Goal: Transaction & Acquisition: Purchase product/service

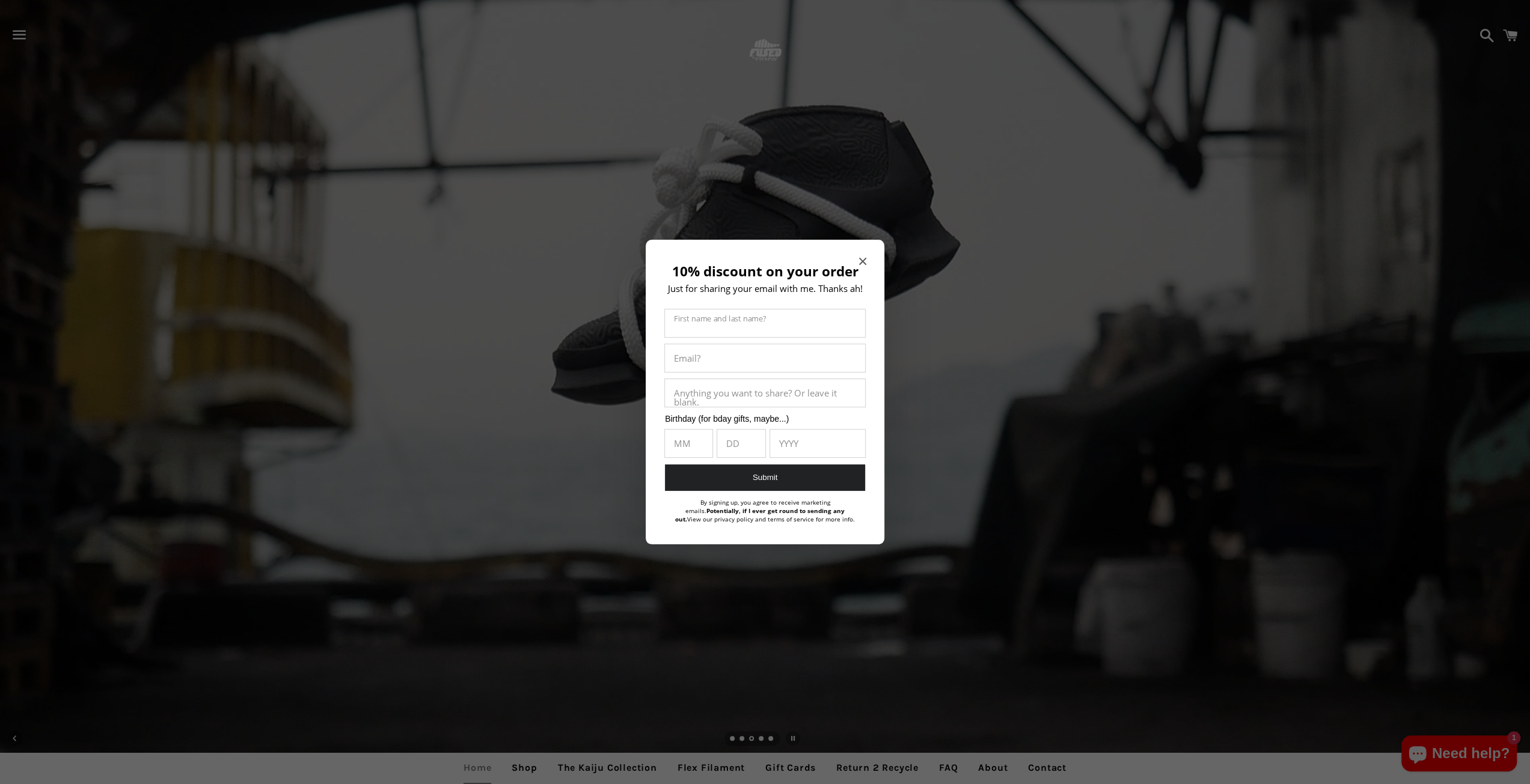
click at [863, 259] on icon "Close modal" at bounding box center [863, 262] width 8 height 8
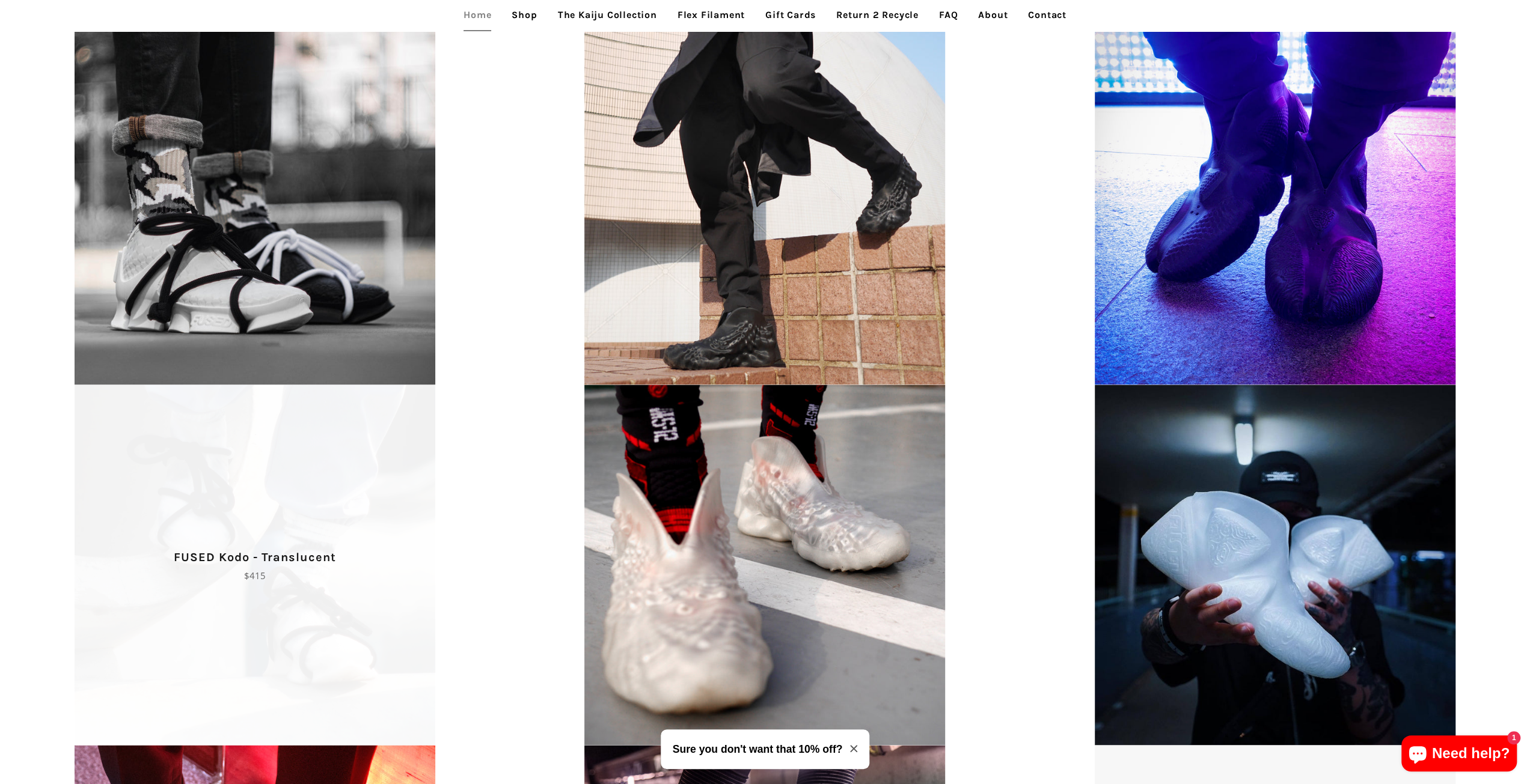
scroll to position [1773, 0]
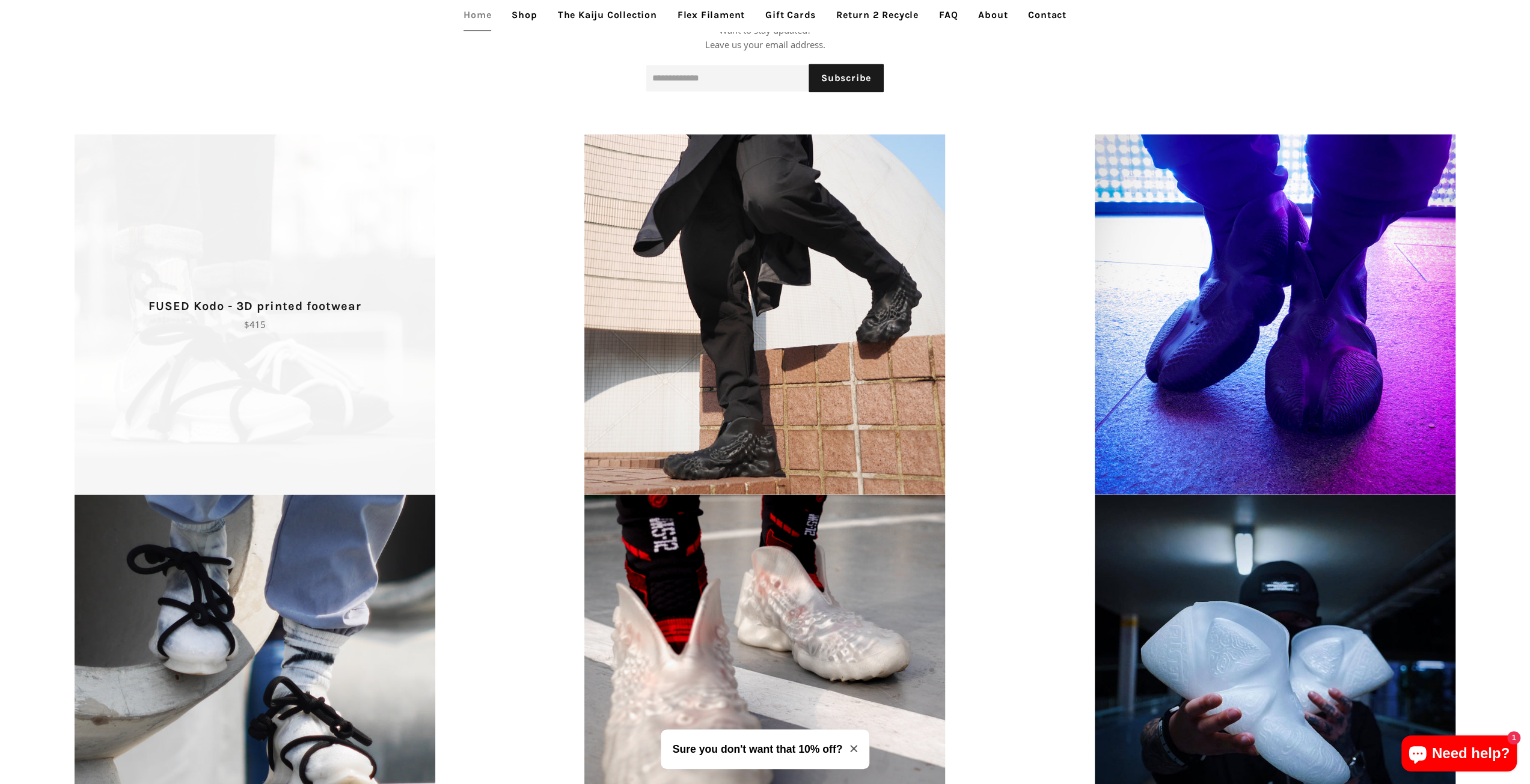
click at [348, 448] on span "FUSED Kodo - 3D printed footwear Regular price $415" at bounding box center [255, 314] width 510 height 361
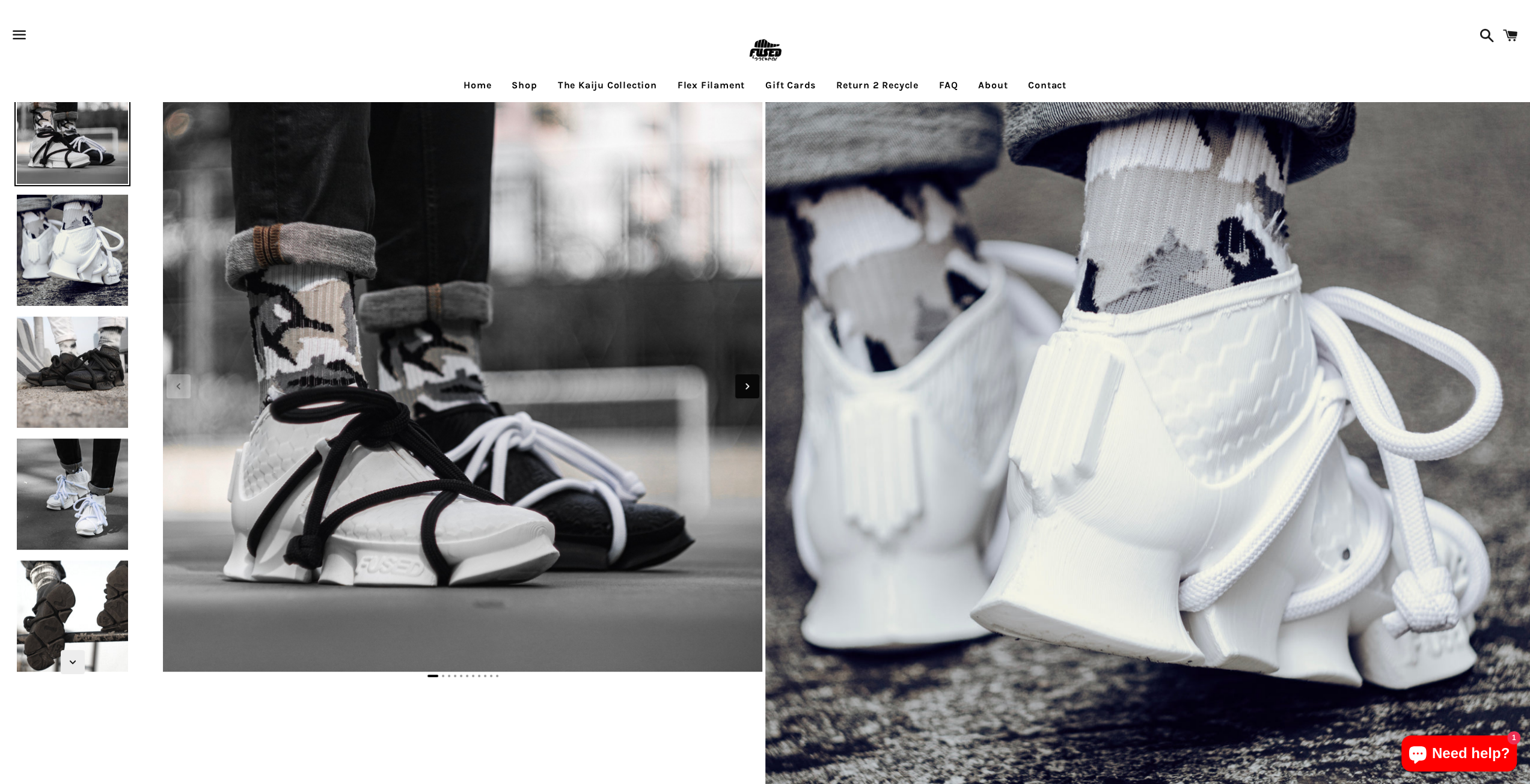
click at [751, 389] on icon "Next slide" at bounding box center [747, 387] width 13 height 13
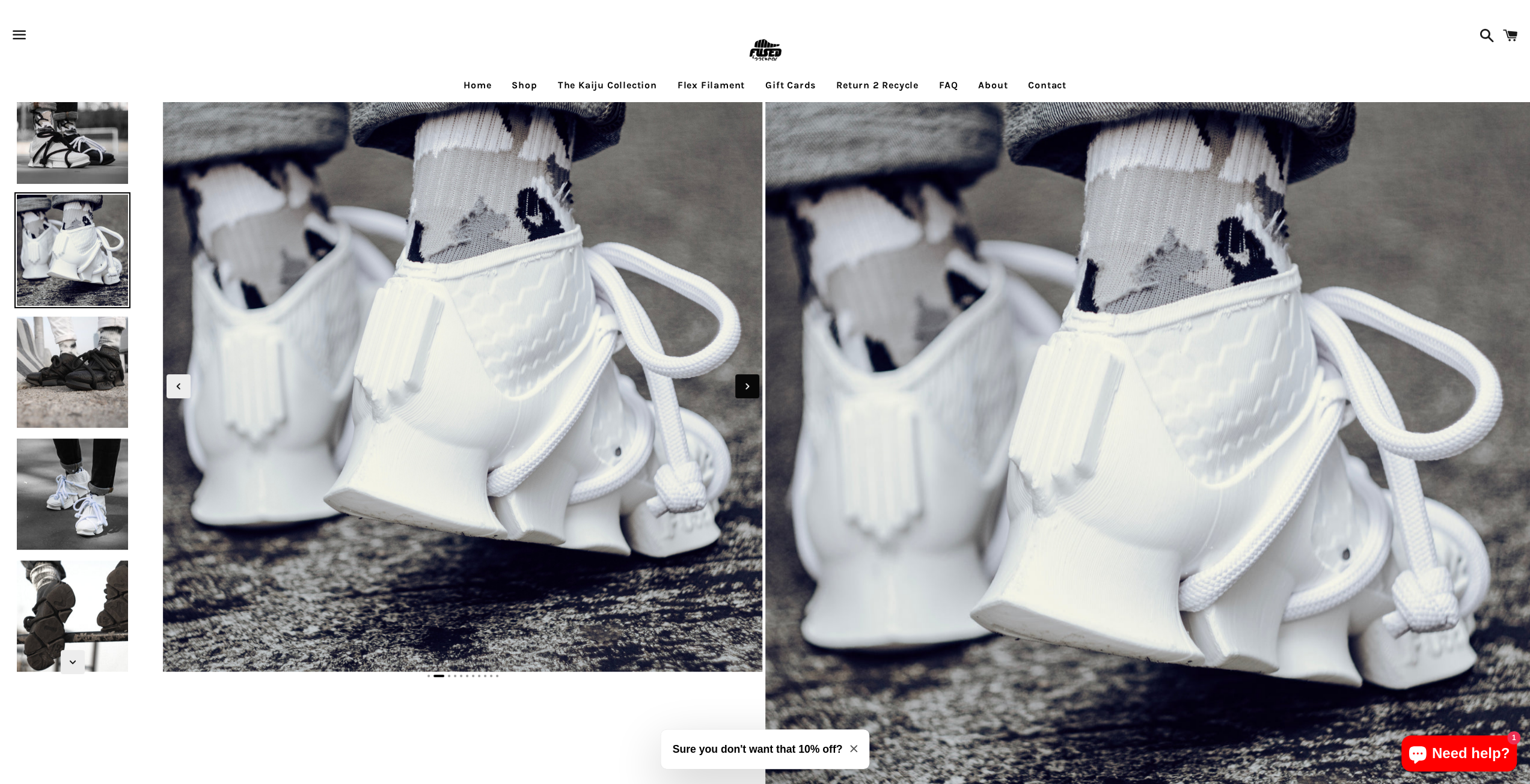
click at [751, 389] on icon "Next slide" at bounding box center [747, 387] width 13 height 13
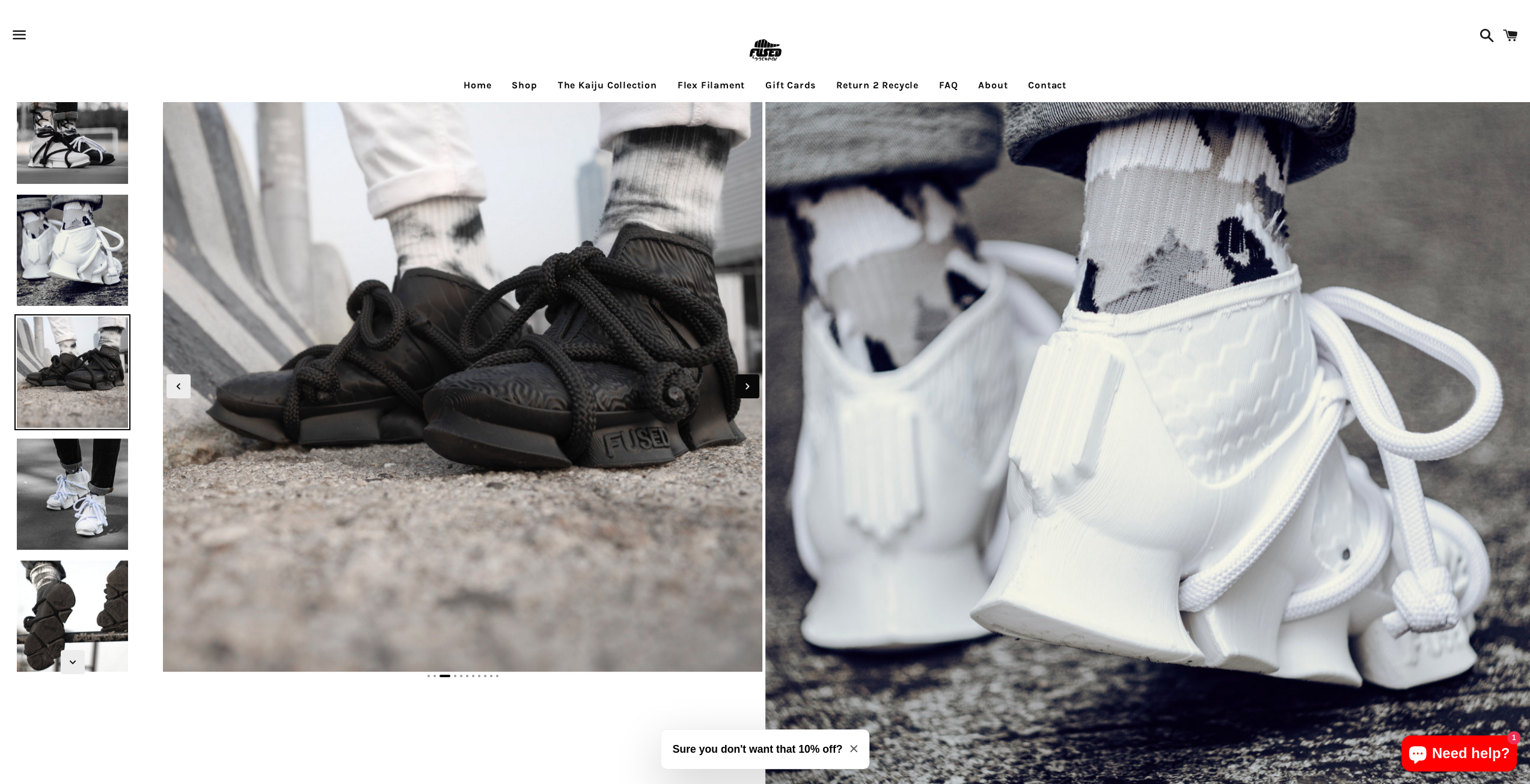
click at [751, 389] on icon "Next slide" at bounding box center [747, 387] width 13 height 13
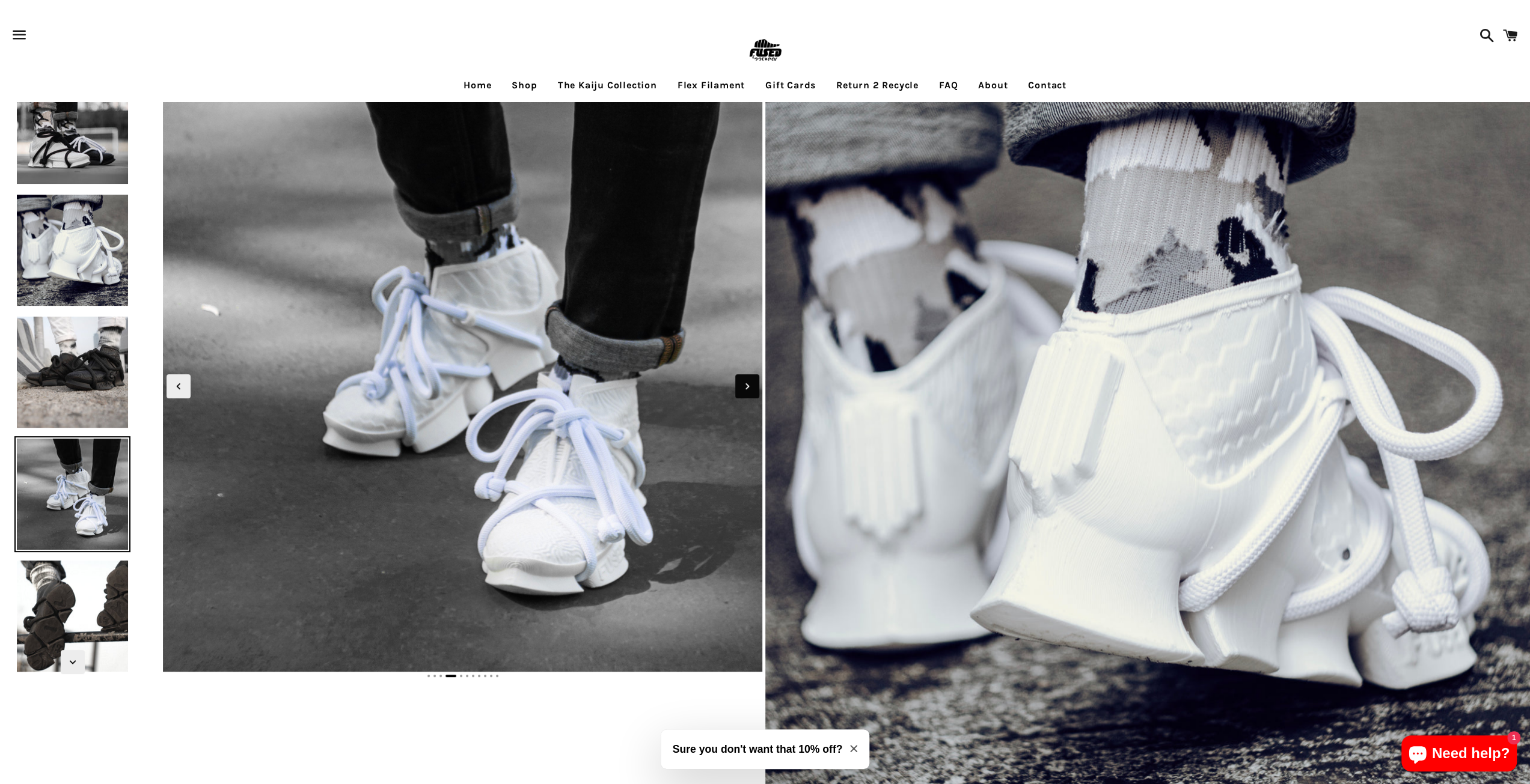
click at [751, 389] on icon "Next slide" at bounding box center [747, 387] width 13 height 13
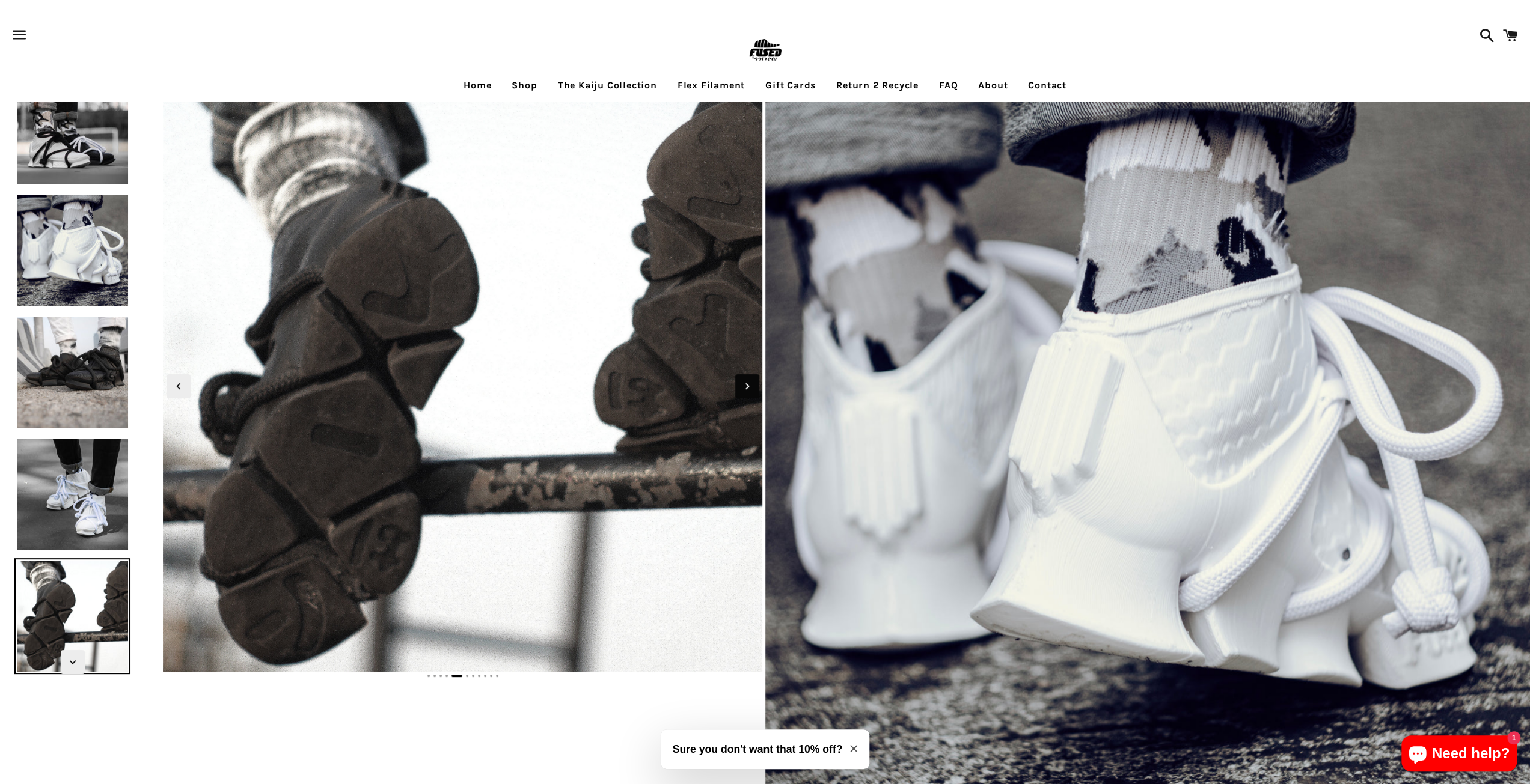
click at [751, 389] on icon "Next slide" at bounding box center [747, 387] width 13 height 13
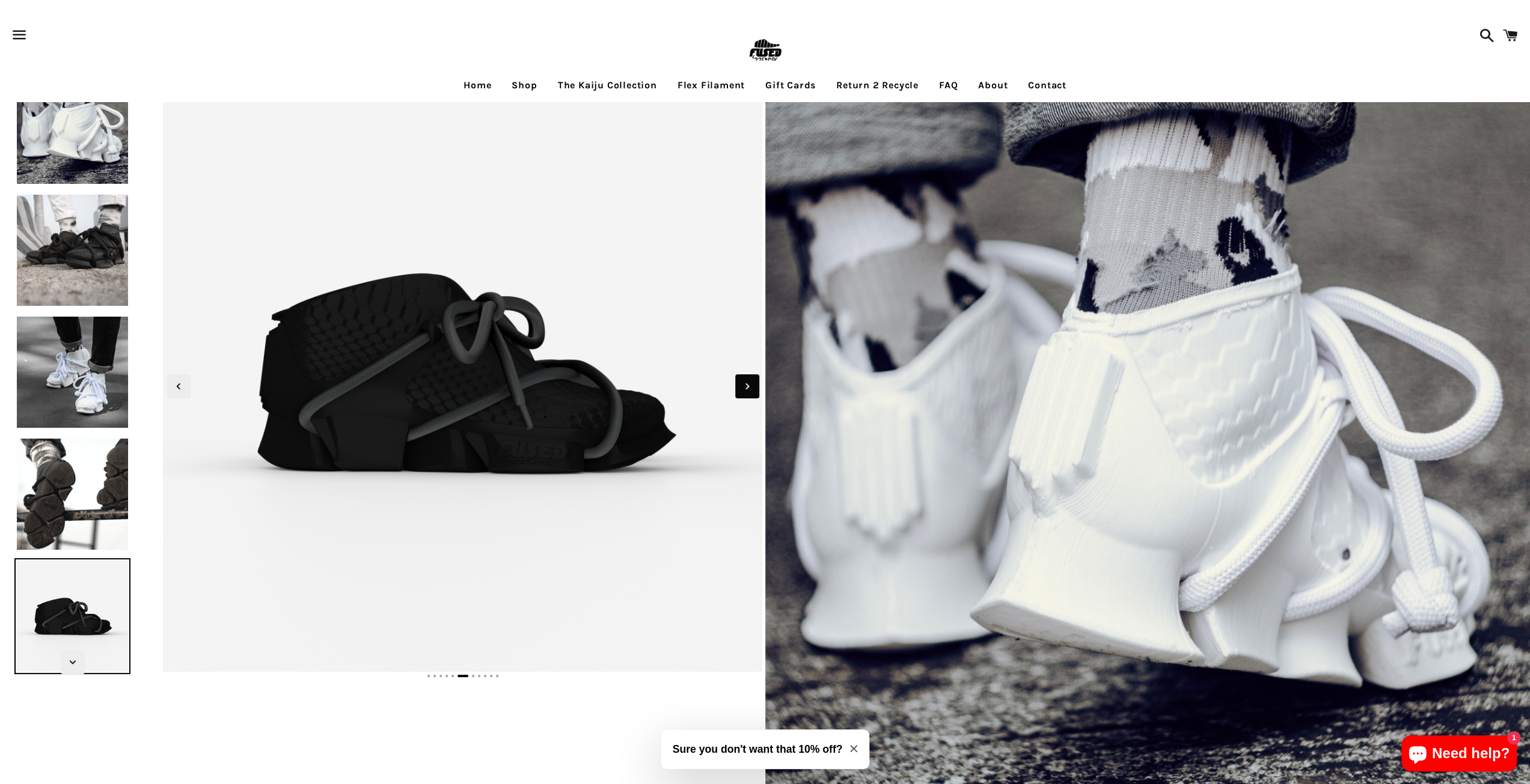
click at [751, 389] on icon "Next slide" at bounding box center [747, 387] width 13 height 13
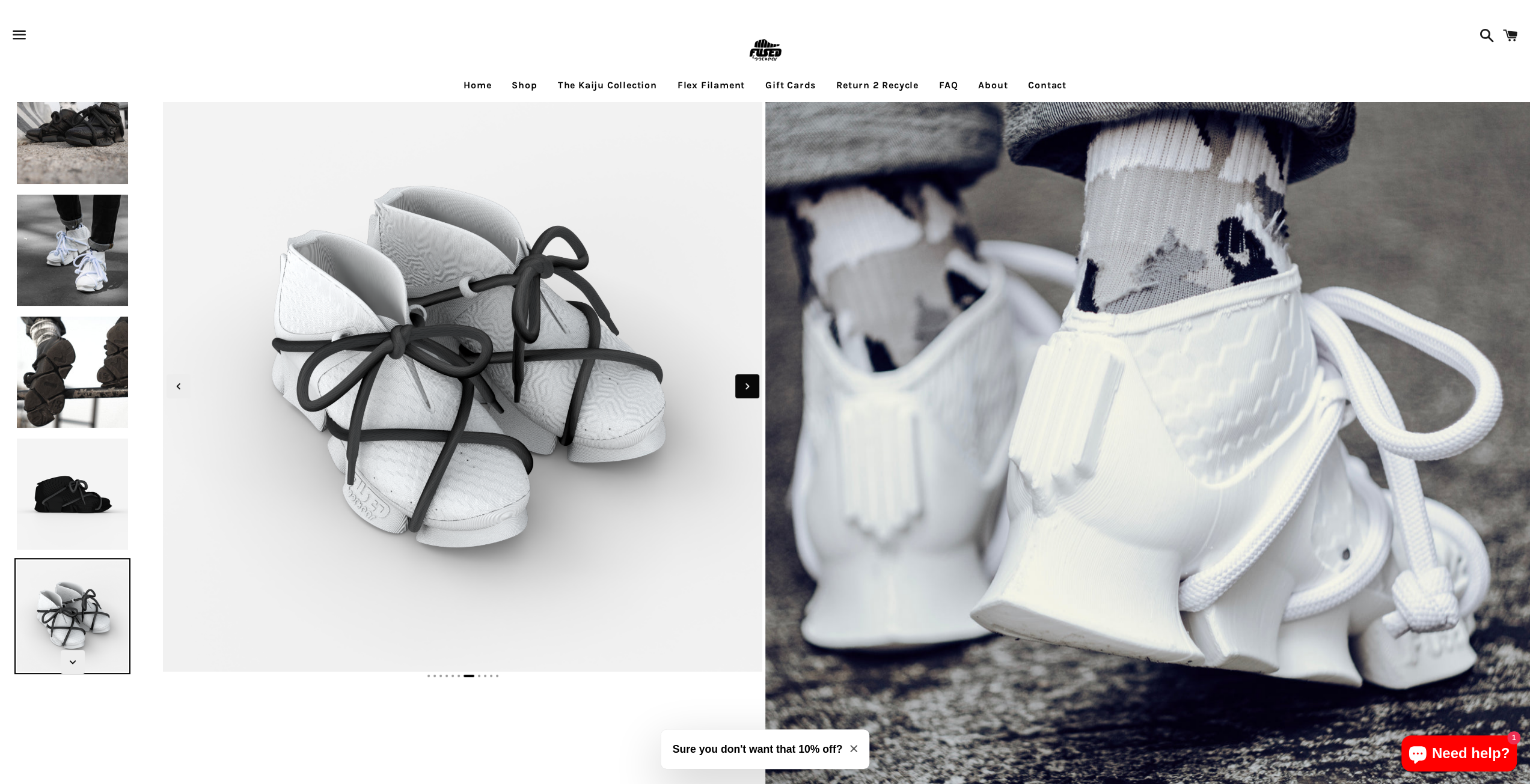
click at [751, 389] on icon "Next slide" at bounding box center [747, 387] width 13 height 13
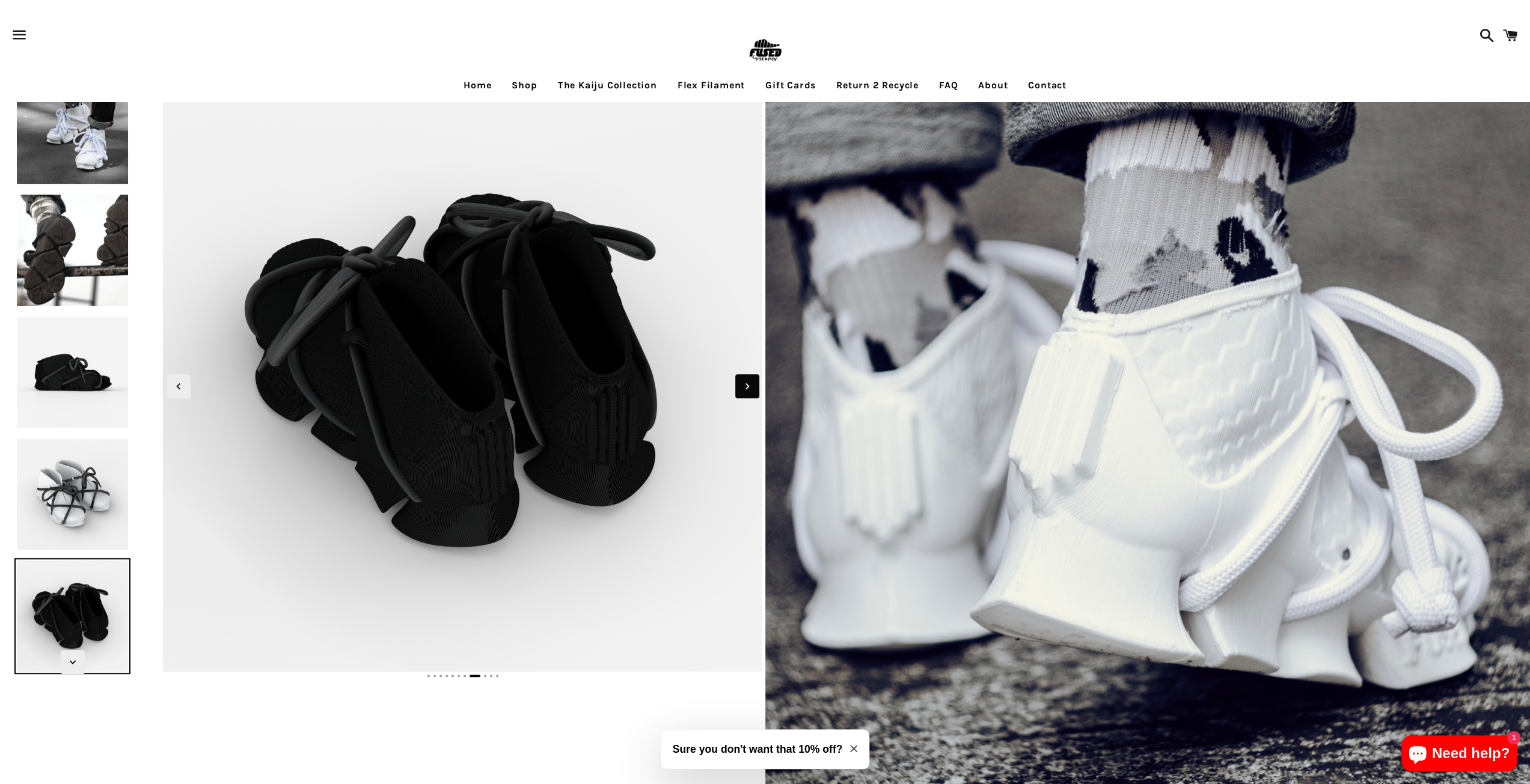
click at [751, 389] on icon "Next slide" at bounding box center [747, 387] width 13 height 13
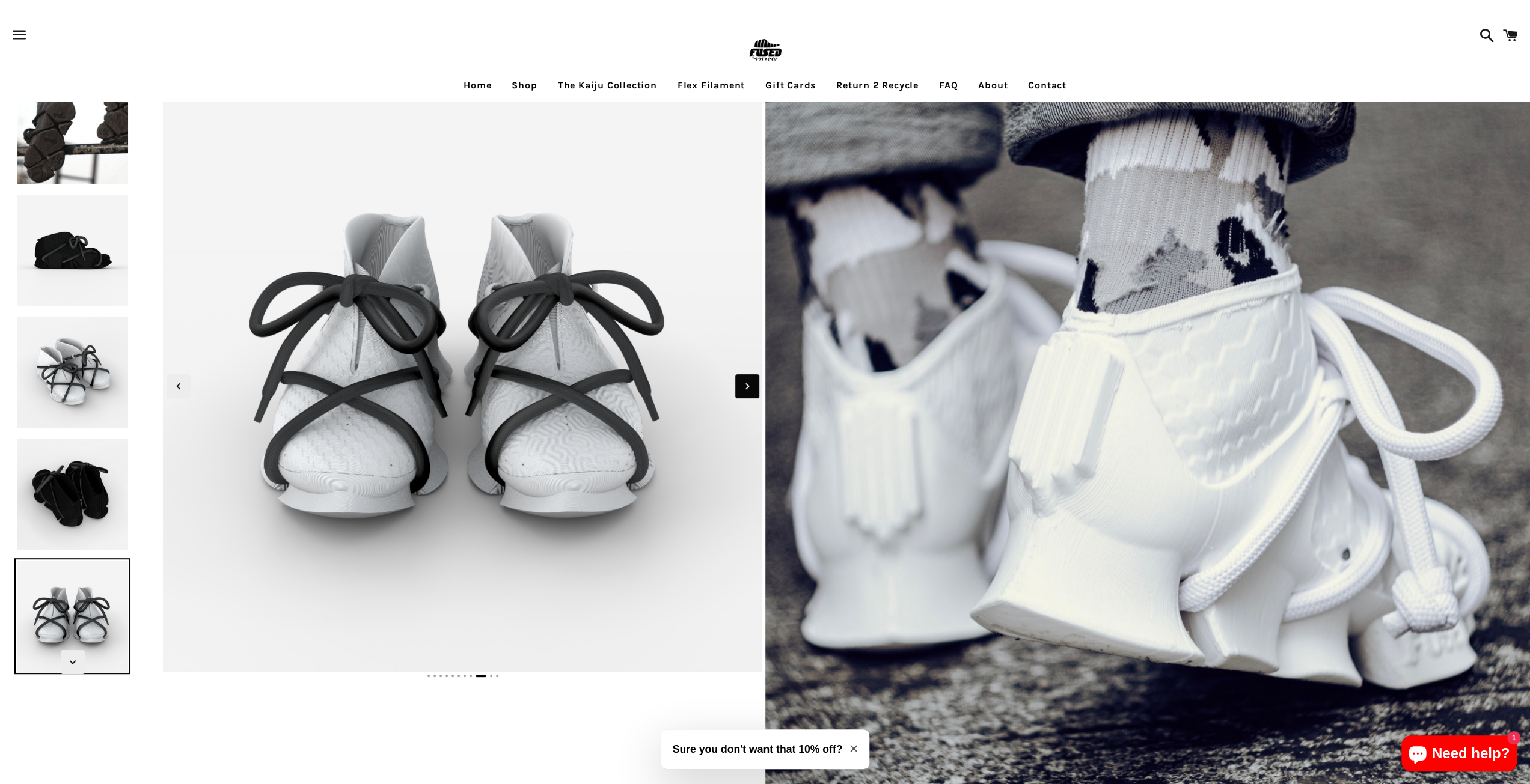
click at [751, 389] on icon "Next slide" at bounding box center [747, 387] width 13 height 13
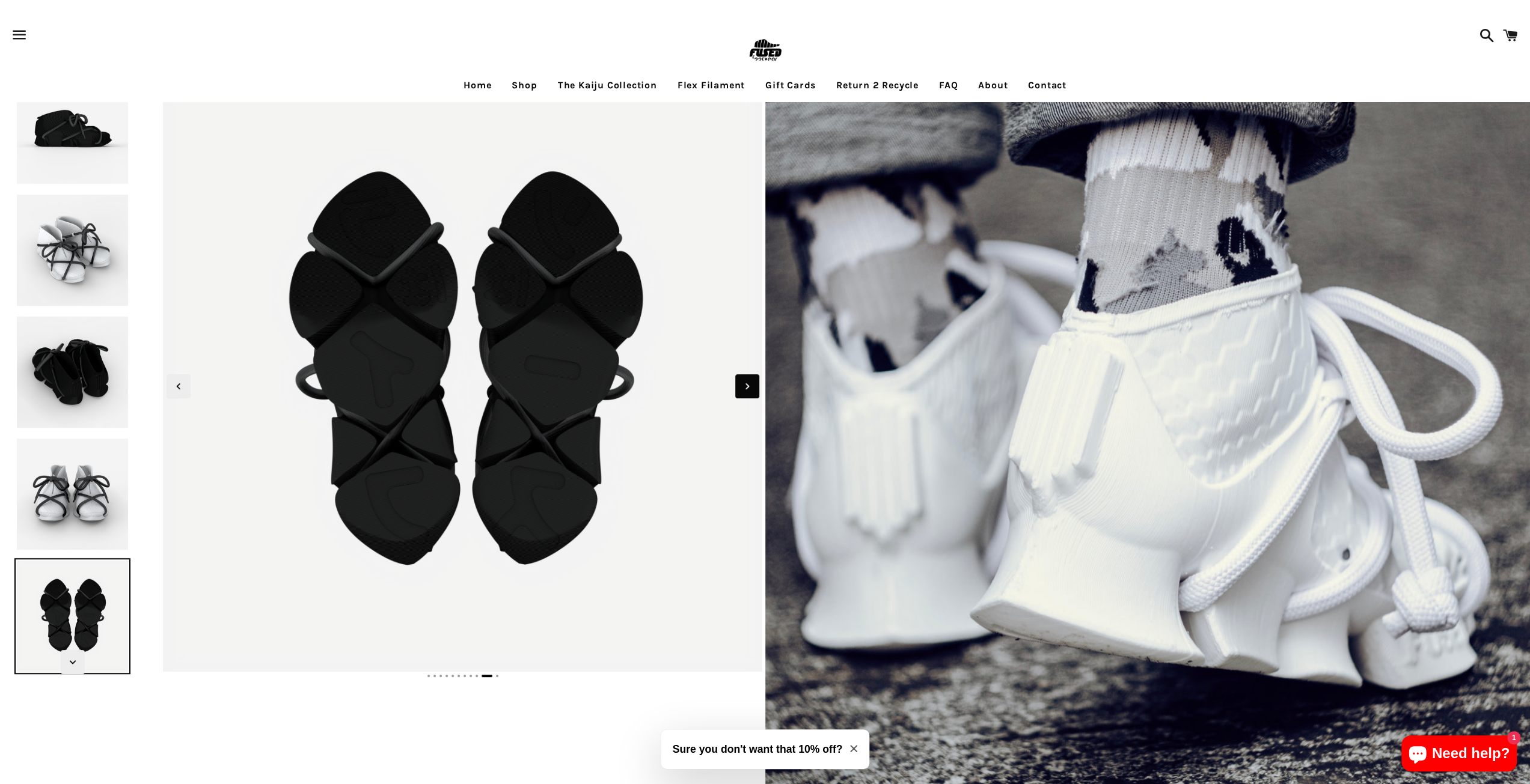
click at [751, 389] on icon "Next slide" at bounding box center [747, 387] width 13 height 13
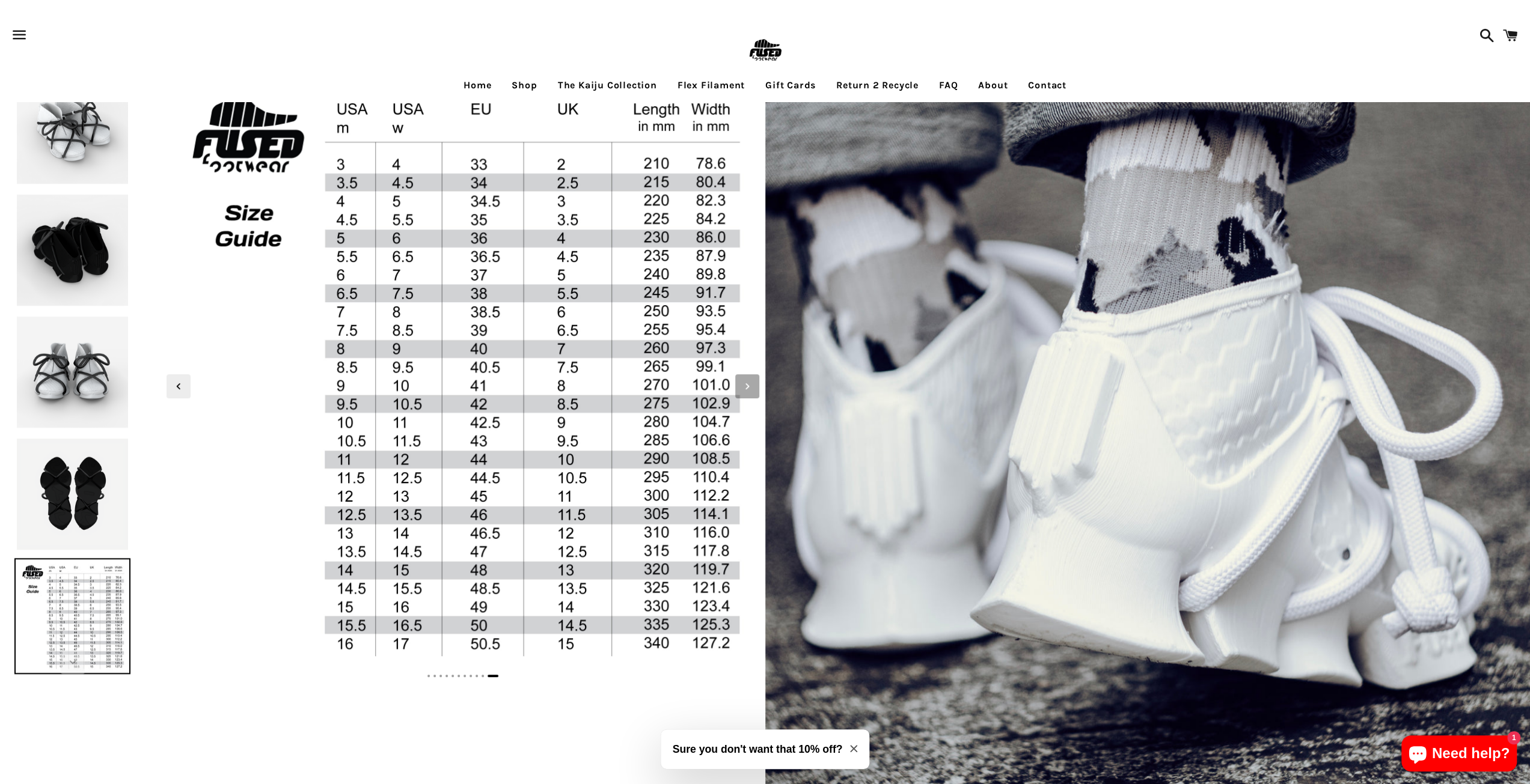
click at [751, 389] on icon "Next slide" at bounding box center [747, 387] width 13 height 13
click at [175, 382] on icon "Previous slide" at bounding box center [178, 387] width 13 height 13
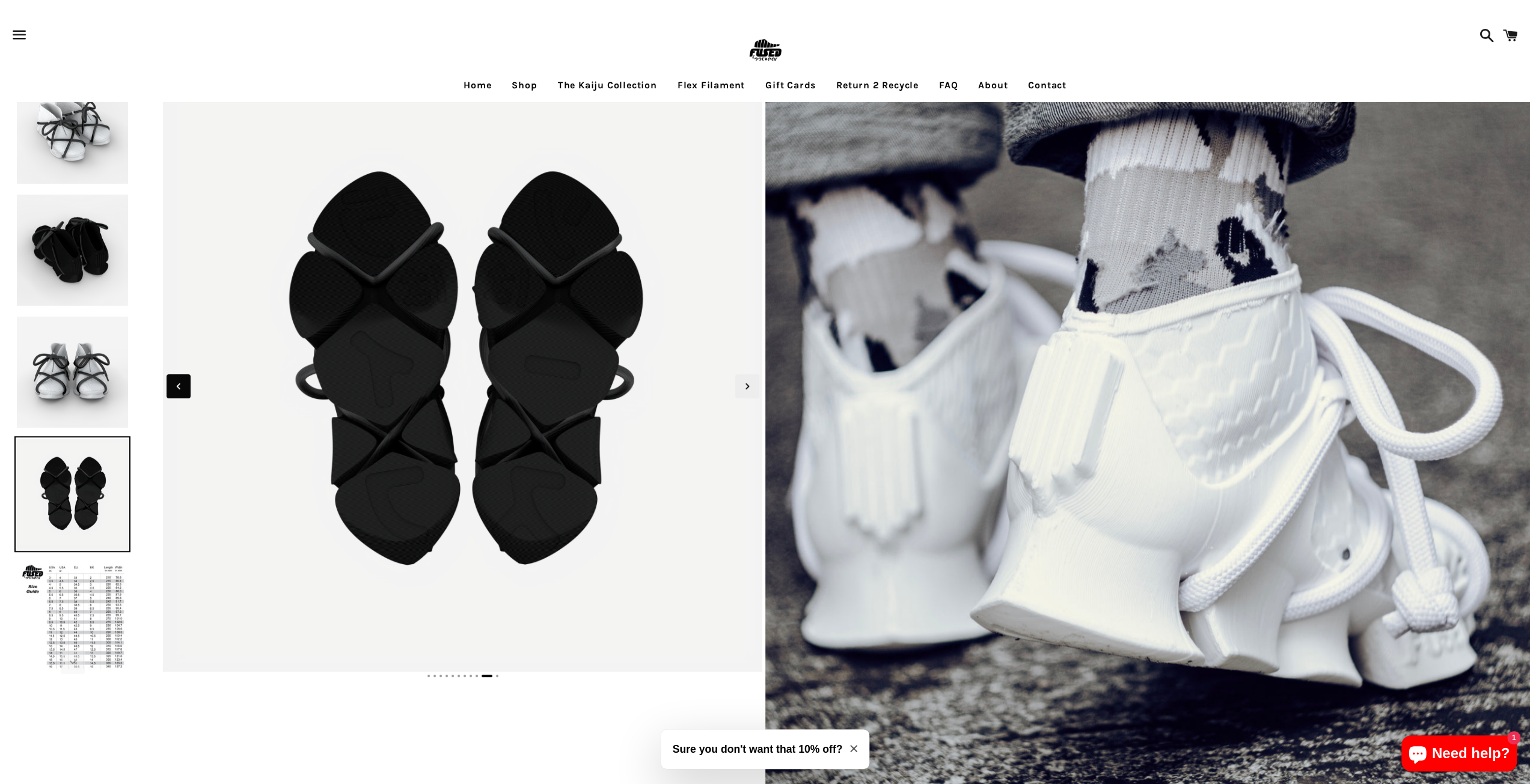
click at [175, 382] on icon "Previous slide" at bounding box center [178, 387] width 13 height 13
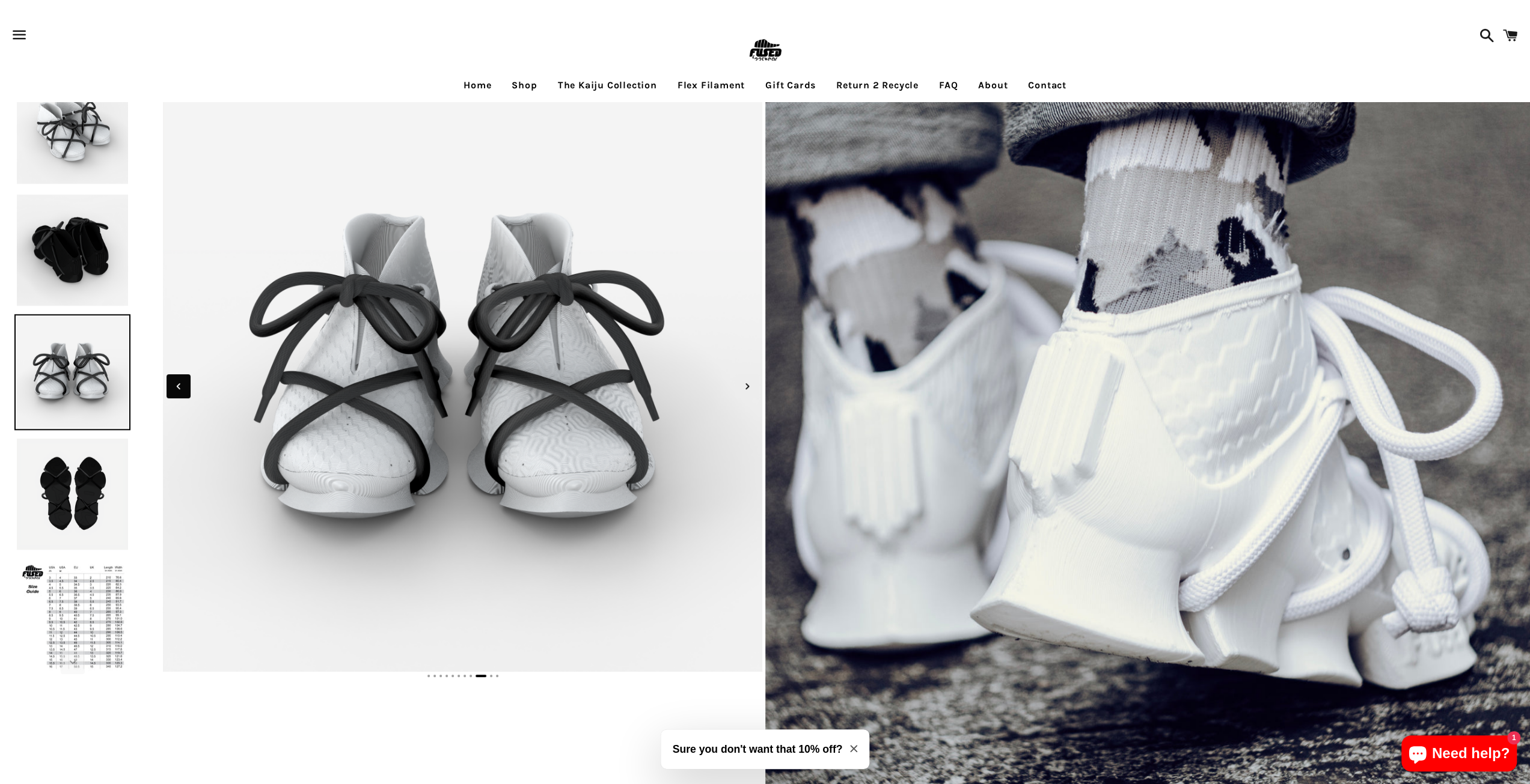
click at [175, 382] on icon "Previous slide" at bounding box center [178, 387] width 13 height 13
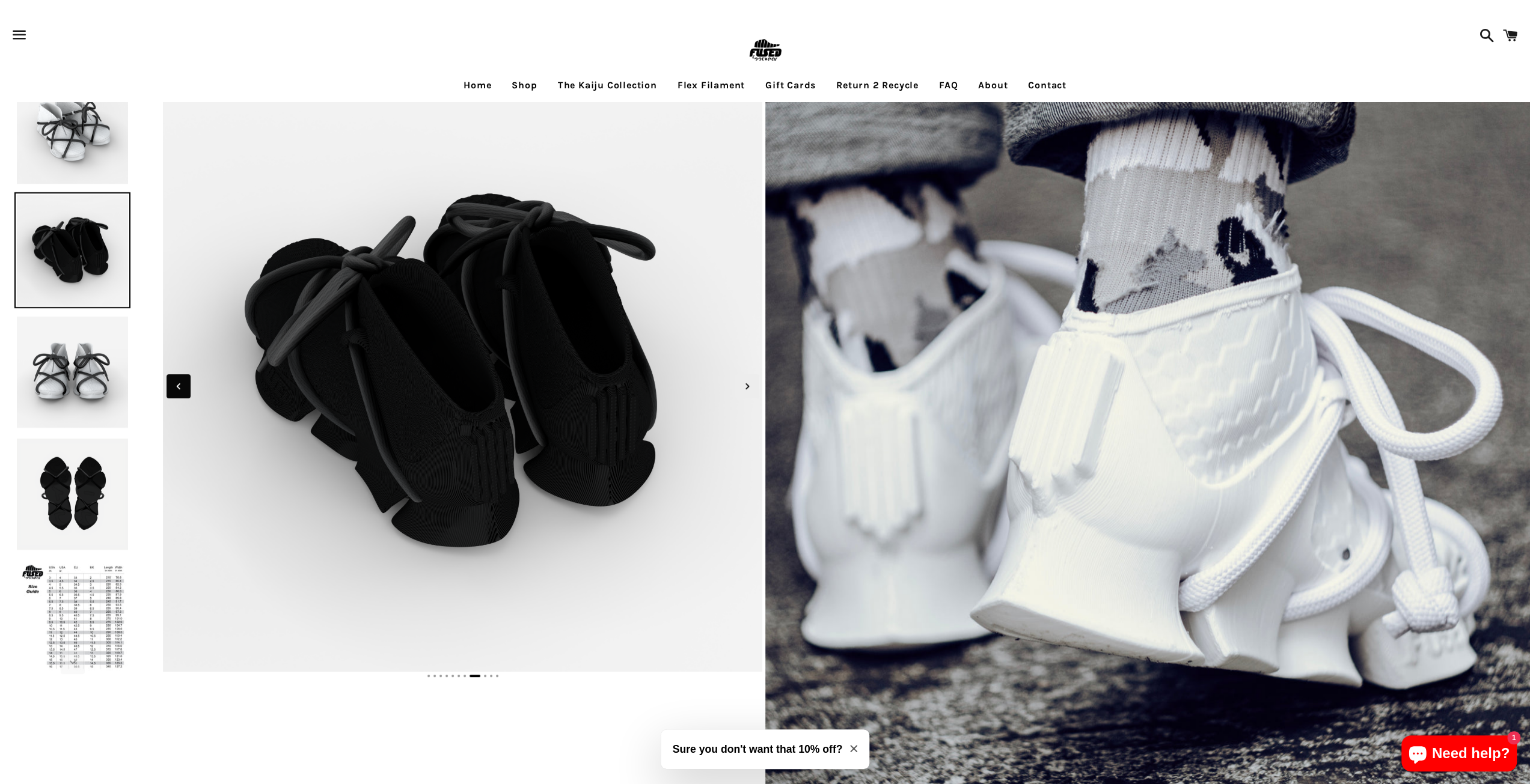
click at [175, 382] on icon "Previous slide" at bounding box center [178, 387] width 13 height 13
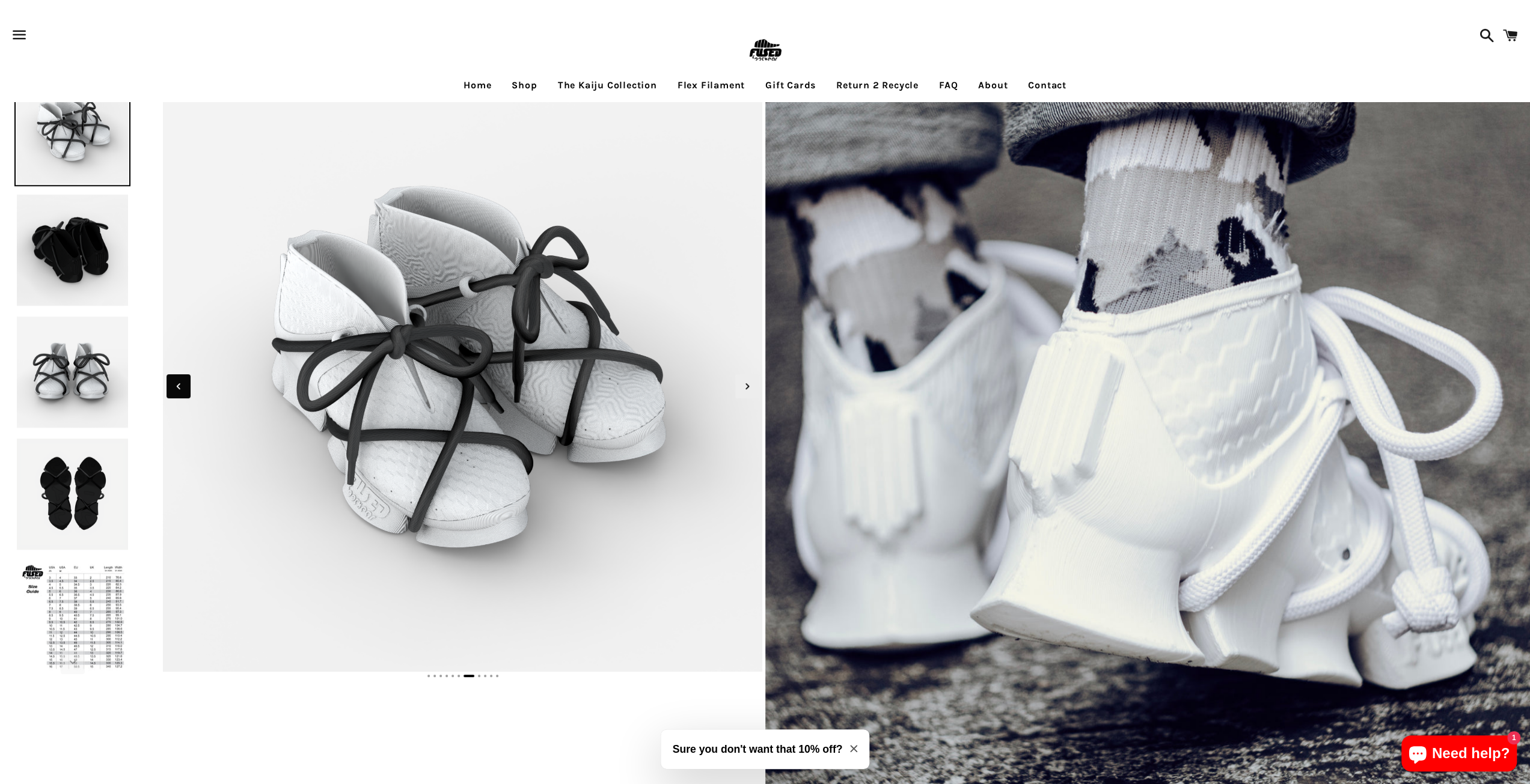
click at [175, 382] on icon "Previous slide" at bounding box center [178, 387] width 13 height 13
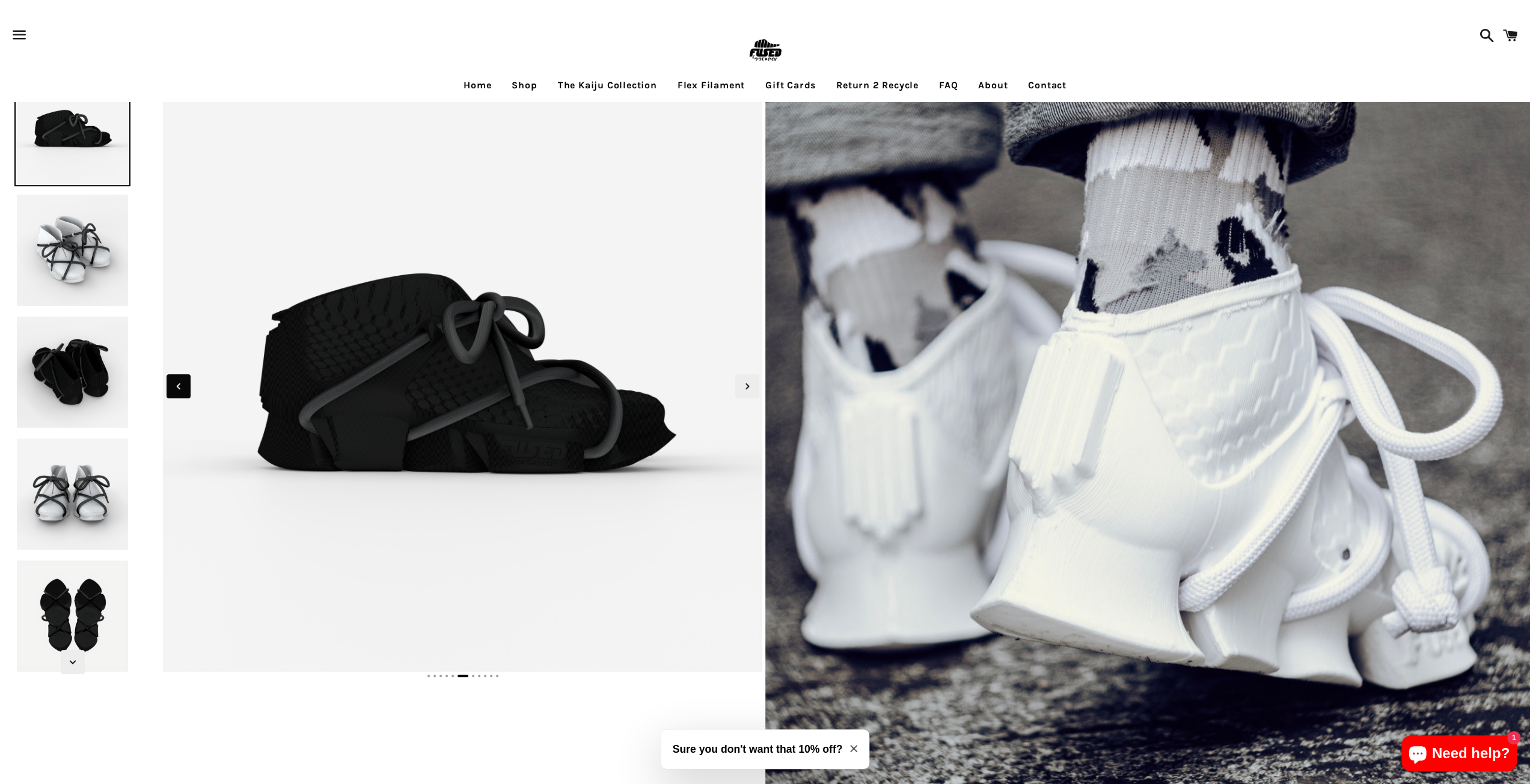
click at [175, 382] on icon "Previous slide" at bounding box center [178, 387] width 13 height 13
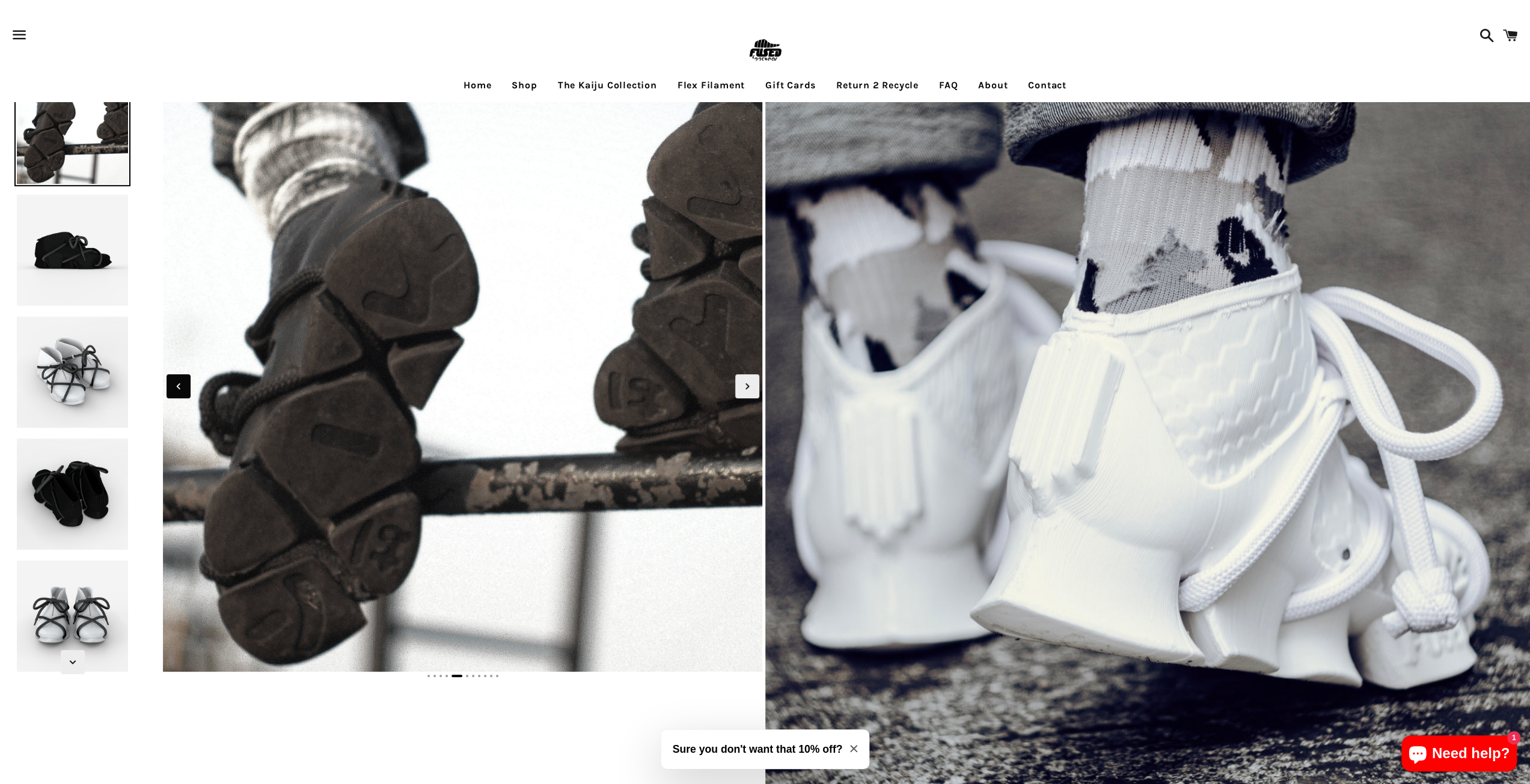
click at [175, 382] on icon "Previous slide" at bounding box center [178, 387] width 13 height 13
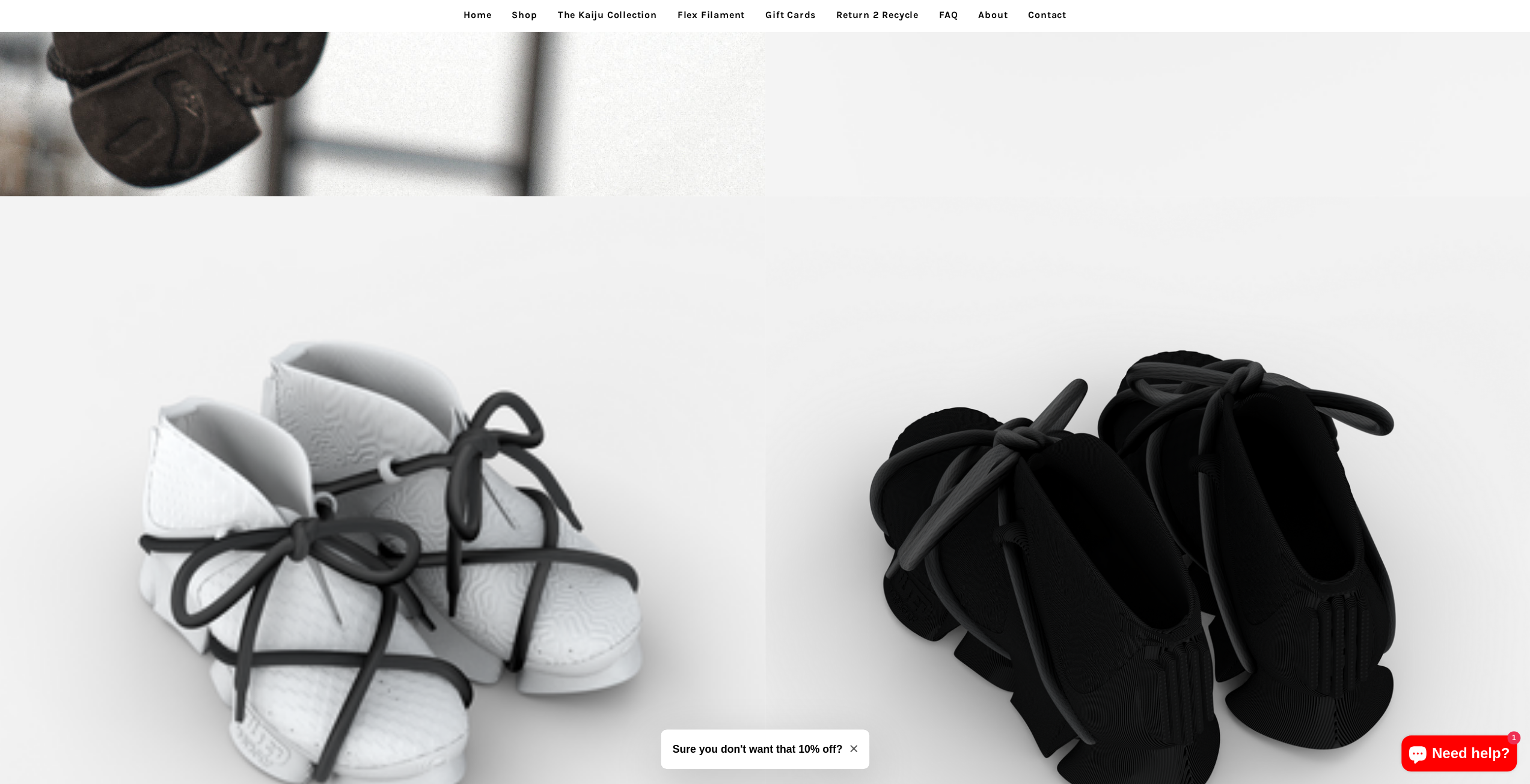
scroll to position [2885, 0]
